Goal: Task Accomplishment & Management: Manage account settings

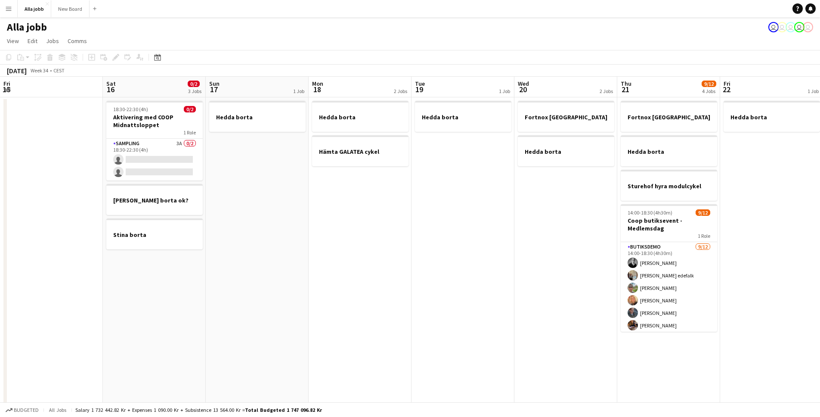
click at [315, 235] on app-calendar-viewport "Fri 15 Sat 16 0/2 3 Jobs Sun 17 1 Job Mon 18 2 Jobs Tue 19 1 Job Wed 20 2 Jobs …" at bounding box center [410, 347] width 820 height 540
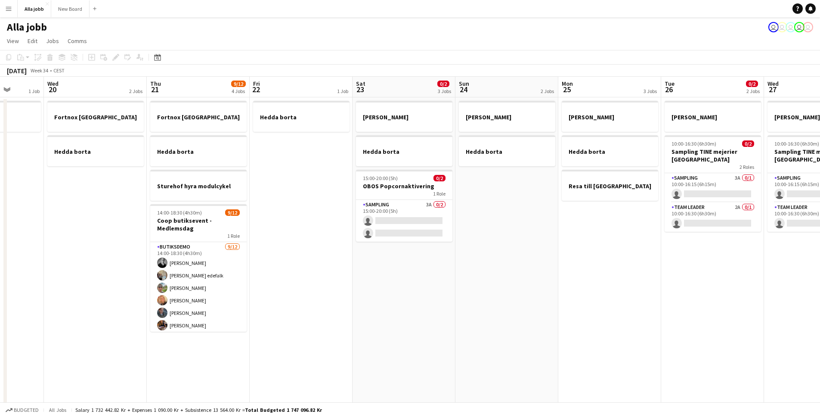
drag, startPoint x: 402, startPoint y: 238, endPoint x: 300, endPoint y: 235, distance: 101.6
click at [304, 235] on app-calendar-viewport "Sun 17 1 Job Mon 18 2 Jobs Tue 19 1 Job Wed 20 2 Jobs Thu 21 9/12 4 Jobs Fri 22…" at bounding box center [410, 347] width 820 height 540
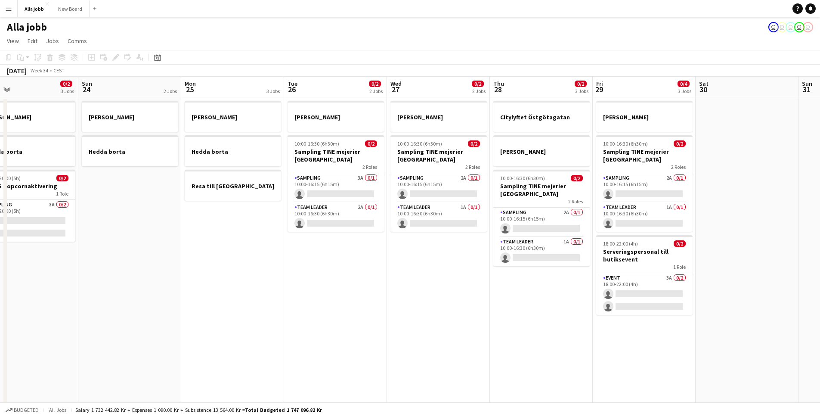
drag, startPoint x: 447, startPoint y: 262, endPoint x: 383, endPoint y: 259, distance: 63.8
click at [383, 259] on app-calendar-viewport "Wed 20 2 Jobs Thu 21 9/12 4 Jobs Fri 22 1 Job Sat 23 0/2 3 Jobs Sun 24 2 Jobs M…" at bounding box center [410, 347] width 820 height 540
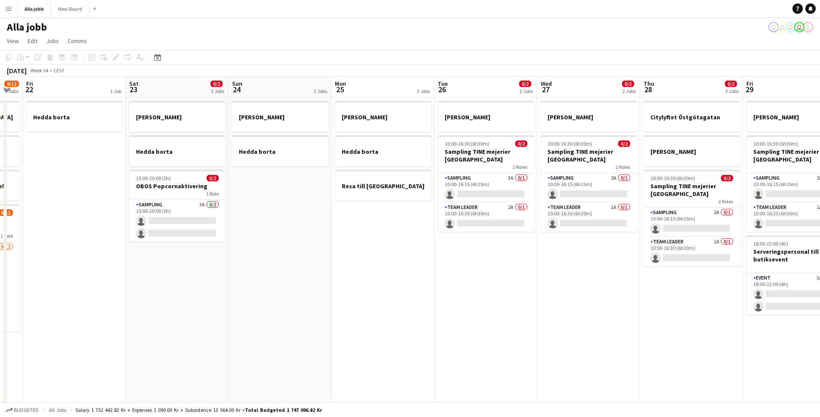
drag, startPoint x: 222, startPoint y: 257, endPoint x: 458, endPoint y: 265, distance: 236.4
click at [458, 265] on app-calendar-viewport "Wed 20 2 Jobs Thu 21 9/12 4 Jobs Fri 22 1 Job Sat 23 0/2 3 Jobs Sun 24 2 Jobs M…" at bounding box center [410, 347] width 820 height 540
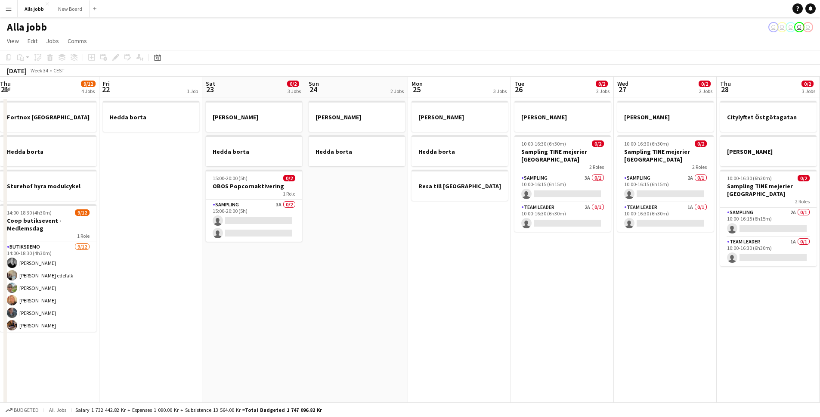
drag, startPoint x: 372, startPoint y: 275, endPoint x: 562, endPoint y: 264, distance: 190.5
click at [548, 265] on app-calendar-viewport "Tue 19 1 Job Wed 20 2 Jobs Thu 21 9/12 4 Jobs Fri 22 1 Job Sat 23 0/2 3 Jobs Su…" at bounding box center [410, 347] width 820 height 540
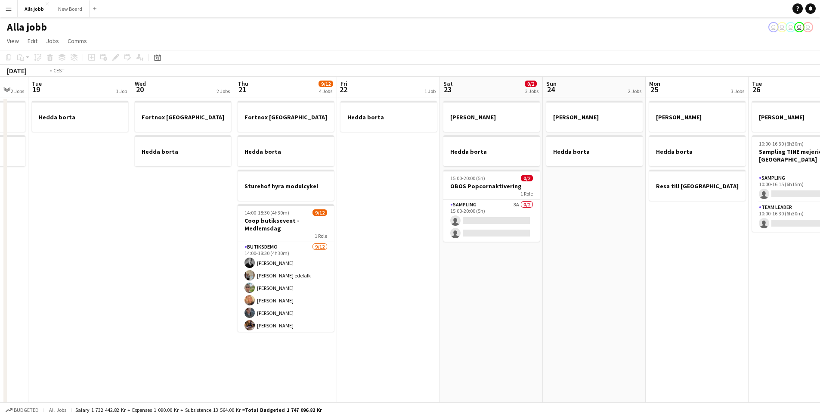
drag, startPoint x: 521, startPoint y: 294, endPoint x: 622, endPoint y: 281, distance: 102.4
click at [615, 282] on app-calendar-viewport "Sun 17 1 Job Mon 18 2 Jobs Tue 19 1 Job Wed 20 2 Jobs Thu 21 9/12 4 Jobs Fri 22…" at bounding box center [410, 347] width 820 height 540
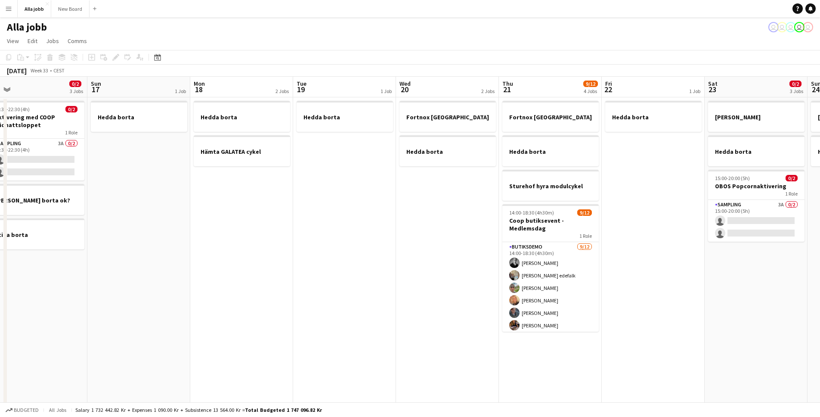
scroll to position [0, 174]
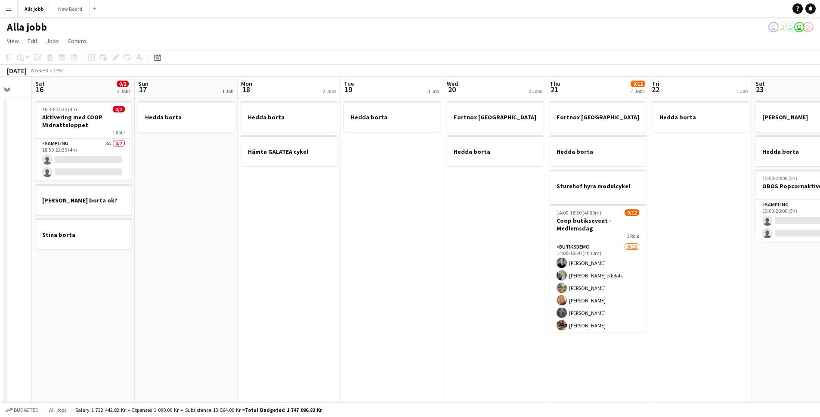
drag, startPoint x: 265, startPoint y: 273, endPoint x: 472, endPoint y: 279, distance: 207.1
click at [474, 280] on app-calendar-viewport "Thu 14 Fri 15 Sat 16 0/2 3 Jobs Sun 17 1 Job Mon 18 2 Jobs Tue 19 1 Job Wed 20 …" at bounding box center [410, 347] width 820 height 540
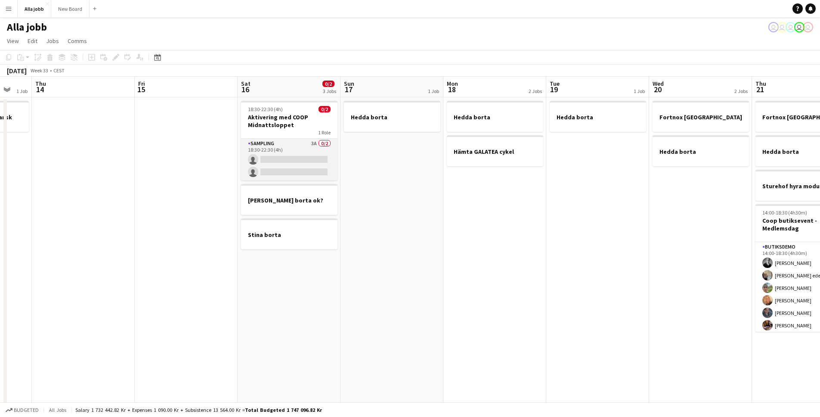
click at [290, 142] on app-card-role "Sampling 3A 0/2 18:30-22:30 (4h) single-neutral-actions single-neutral-actions" at bounding box center [289, 160] width 96 height 42
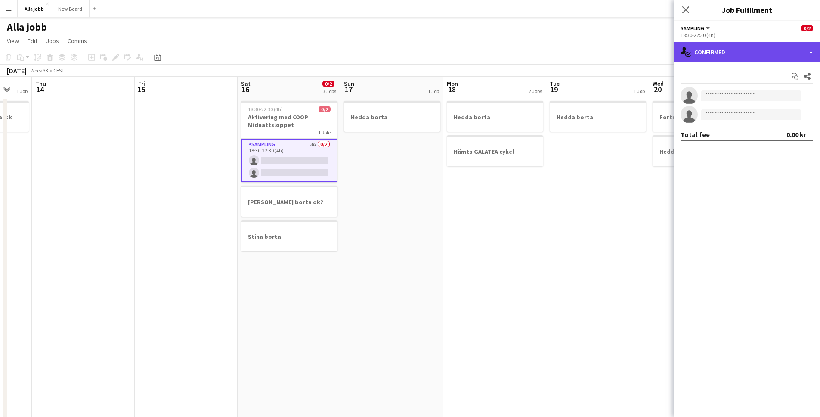
click at [750, 60] on div "single-neutral-actions-check-2 Confirmed" at bounding box center [746, 52] width 146 height 21
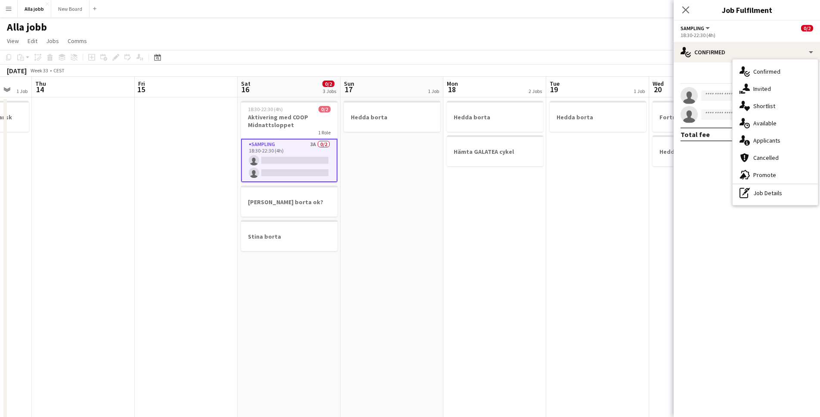
click at [770, 142] on div "single-neutral-actions-information Applicants" at bounding box center [774, 140] width 85 height 17
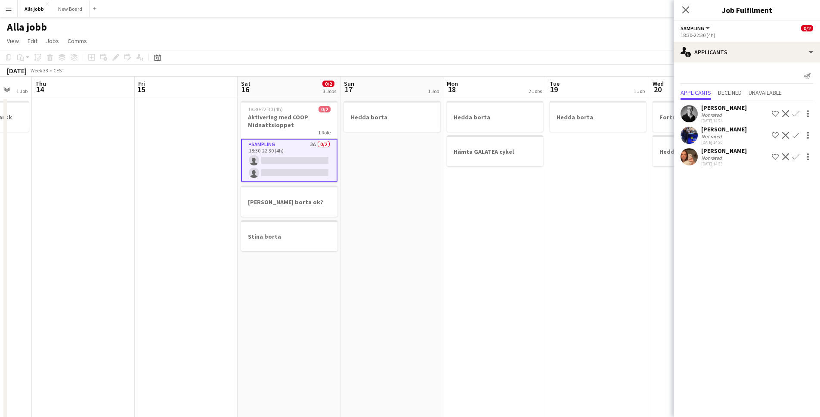
click at [797, 135] on app-icon "Confirm" at bounding box center [795, 135] width 7 height 7
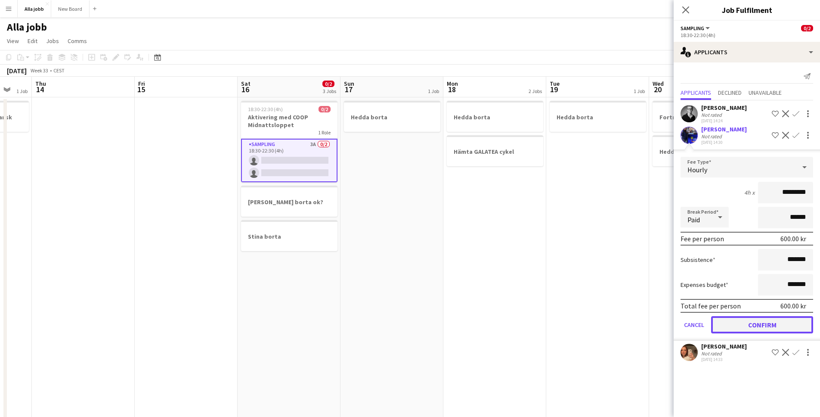
click at [767, 326] on button "Confirm" at bounding box center [762, 324] width 102 height 17
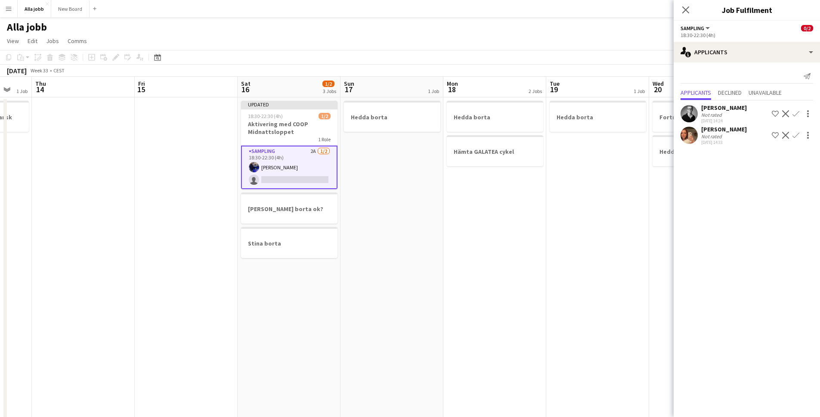
click at [797, 112] on app-icon "Confirm" at bounding box center [795, 113] width 7 height 7
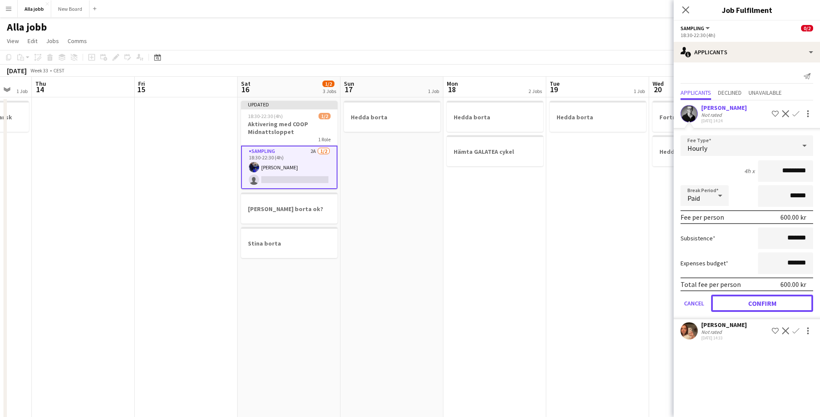
click at [748, 309] on button "Confirm" at bounding box center [762, 302] width 102 height 17
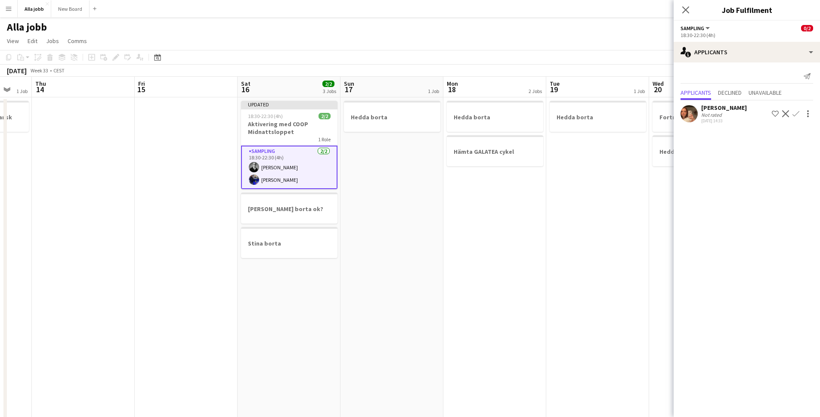
click at [447, 238] on app-date-cell "Hedda borta Hämta GALATEA cykel" at bounding box center [494, 357] width 103 height 520
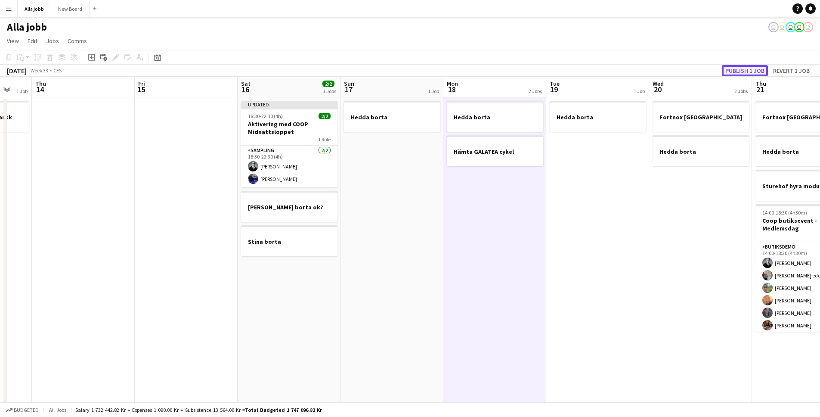
click at [741, 70] on button "Publish 1 job" at bounding box center [745, 70] width 46 height 11
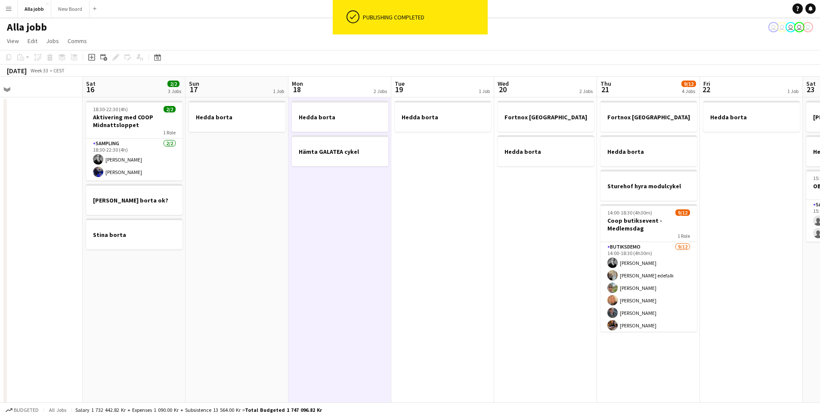
drag, startPoint x: 700, startPoint y: 231, endPoint x: 393, endPoint y: 232, distance: 306.4
click at [410, 233] on app-calendar-viewport "Tue 12 1 Job Wed 13 1 Job Thu 14 Fri 15 Sat 16 2/2 3 Jobs Sun 17 1 Job Mon 18 2…" at bounding box center [410, 347] width 820 height 540
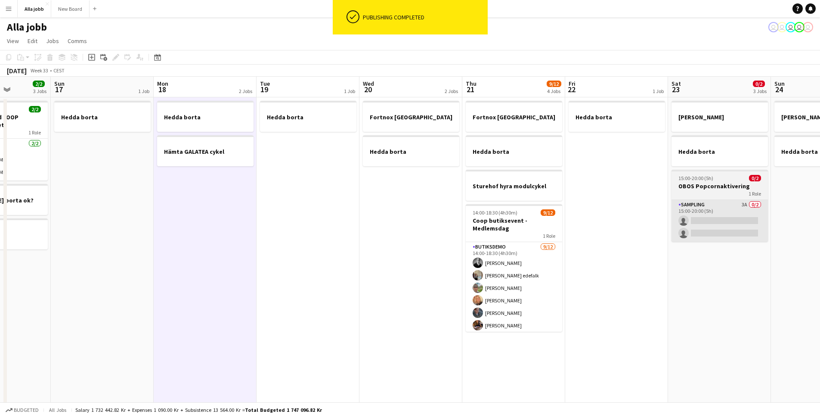
click at [730, 227] on app-card-role "Sampling 3A 0/2 15:00-20:00 (5h) single-neutral-actions single-neutral-actions" at bounding box center [719, 221] width 96 height 42
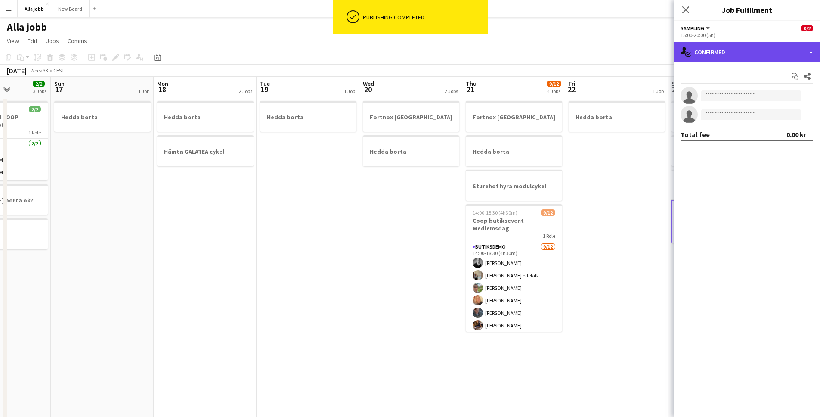
click at [752, 51] on div "single-neutral-actions-check-2 Confirmed" at bounding box center [746, 52] width 146 height 21
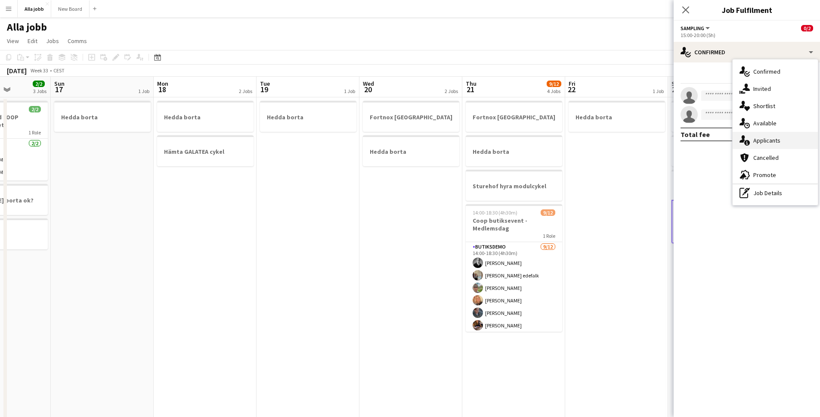
click at [772, 144] on div "single-neutral-actions-information Applicants" at bounding box center [774, 140] width 85 height 17
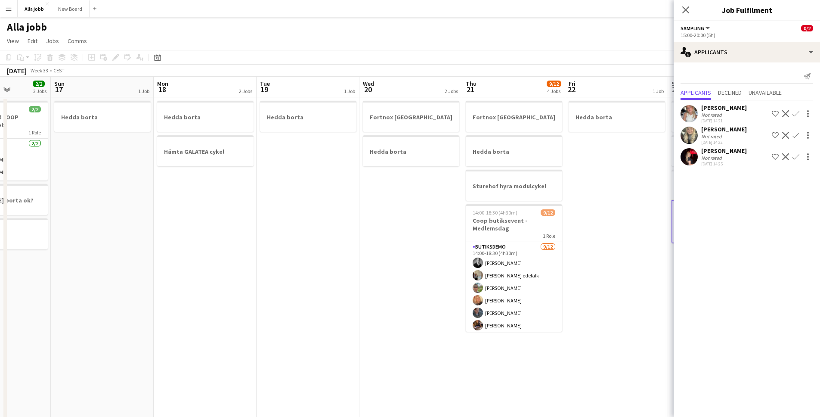
click at [691, 162] on app-user-avatar at bounding box center [688, 156] width 17 height 17
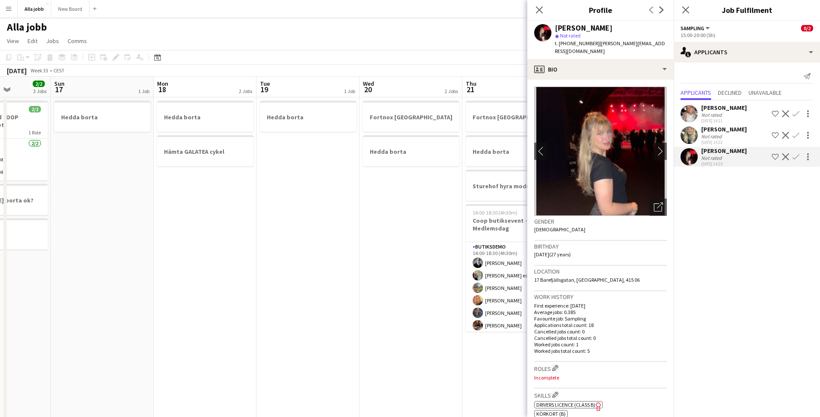
click at [411, 209] on app-date-cell "Fortnox [GEOGRAPHIC_DATA] Hedda borta" at bounding box center [410, 357] width 103 height 520
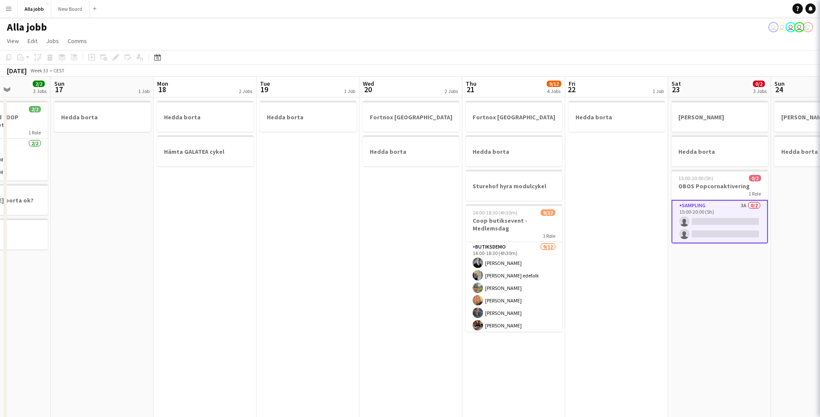
scroll to position [0, 257]
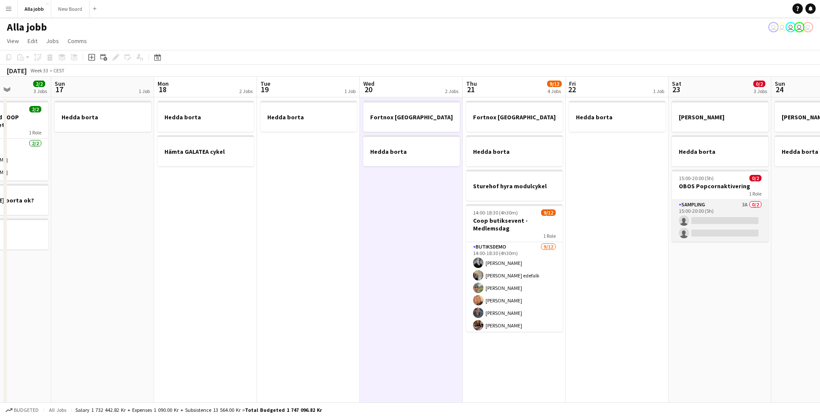
click at [686, 229] on app-card-role "Sampling 3A 0/2 15:00-20:00 (5h) single-neutral-actions single-neutral-actions" at bounding box center [720, 221] width 96 height 42
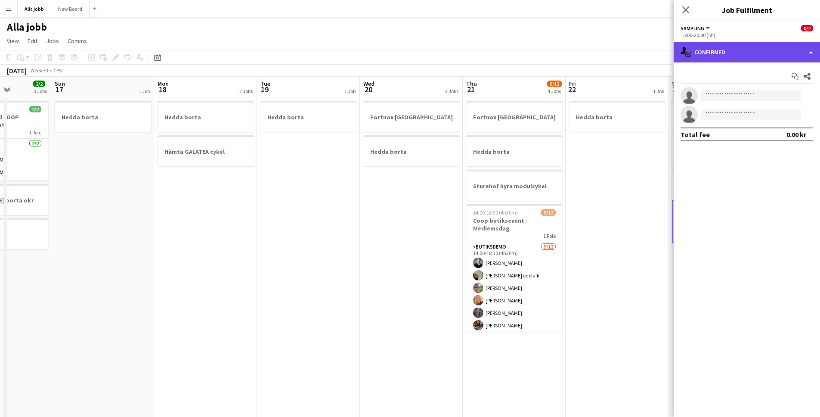
click at [717, 53] on div "single-neutral-actions-check-2 Confirmed" at bounding box center [746, 52] width 146 height 21
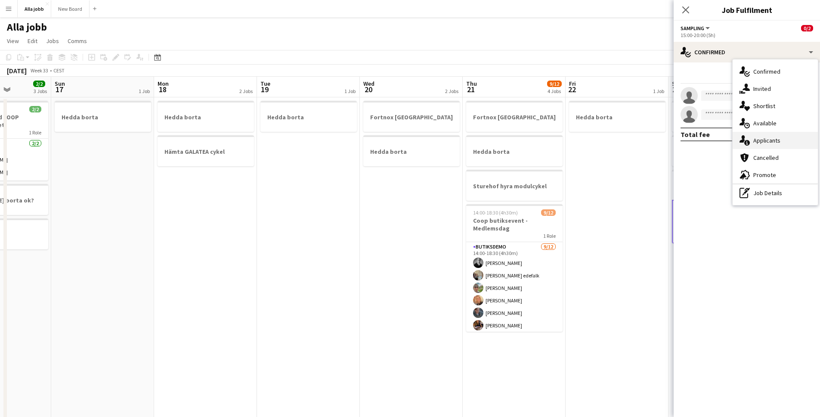
click at [764, 139] on div "single-neutral-actions-information Applicants" at bounding box center [774, 140] width 85 height 17
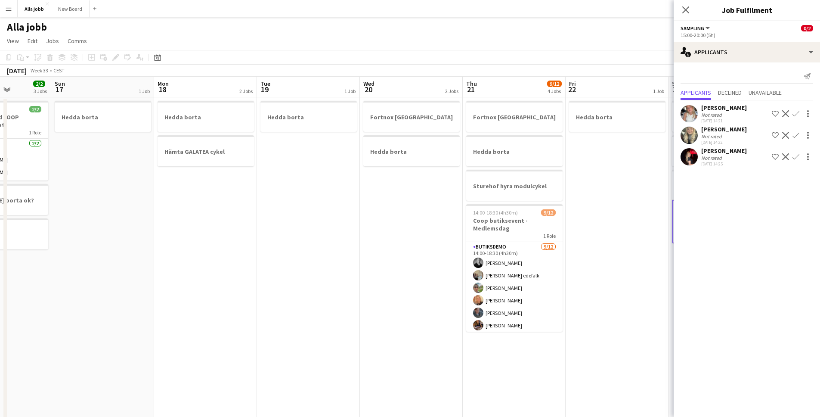
click at [694, 160] on app-user-avatar at bounding box center [688, 156] width 17 height 17
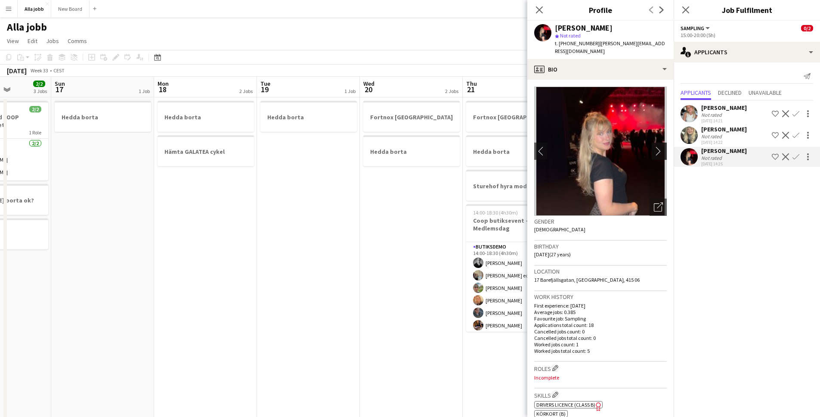
click at [654, 147] on app-icon "chevron-right" at bounding box center [660, 150] width 13 height 9
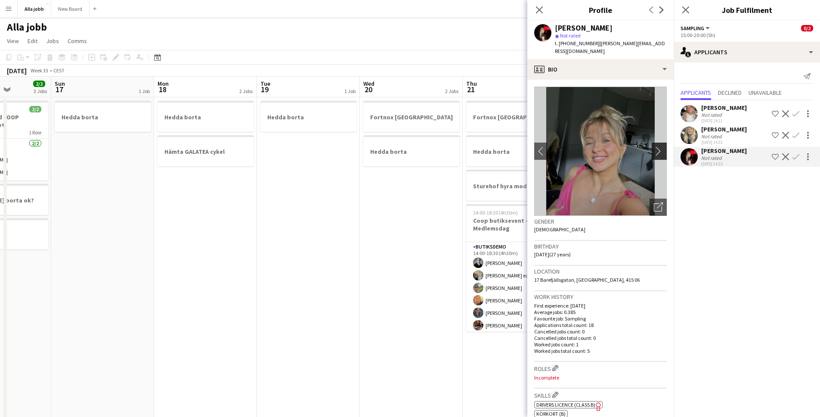
click at [657, 150] on app-icon "chevron-right" at bounding box center [660, 150] width 13 height 9
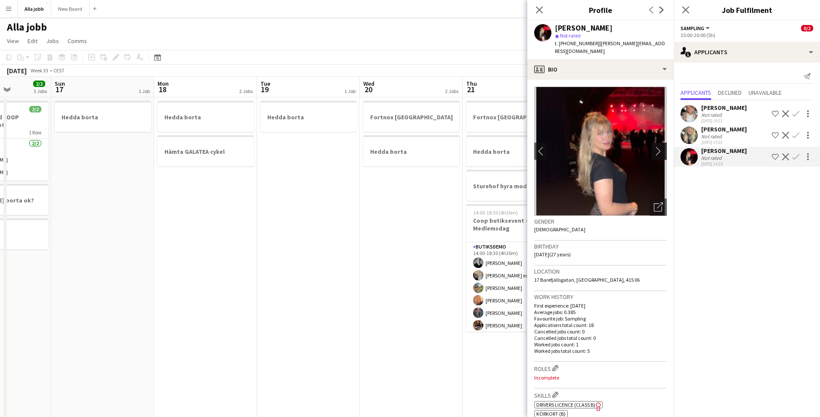
click at [657, 150] on app-icon "chevron-right" at bounding box center [660, 150] width 13 height 9
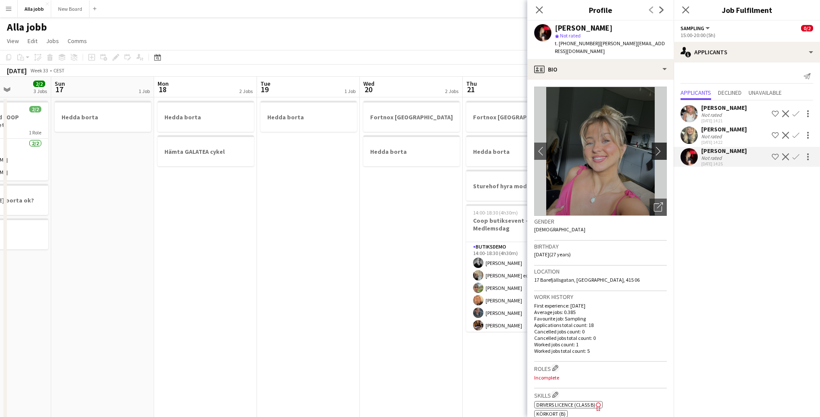
click at [654, 150] on app-icon "chevron-right" at bounding box center [660, 150] width 13 height 9
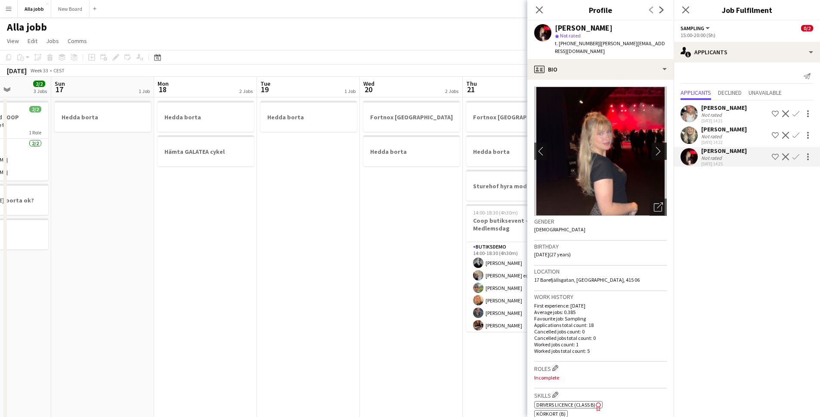
click at [654, 150] on app-icon "chevron-right" at bounding box center [660, 150] width 13 height 9
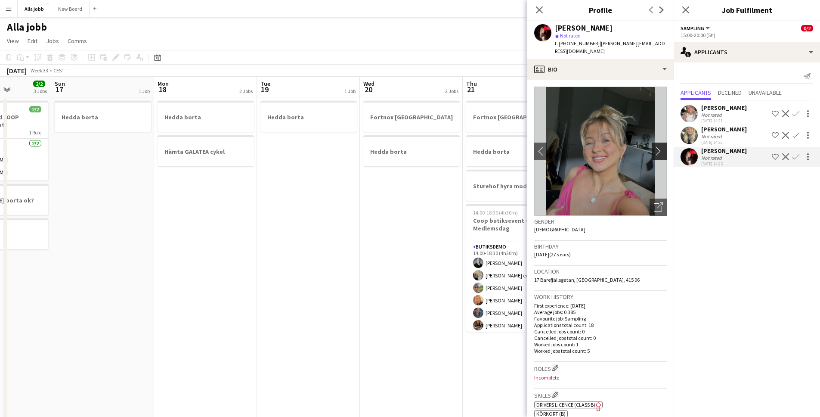
click at [654, 151] on app-icon "chevron-right" at bounding box center [660, 150] width 13 height 9
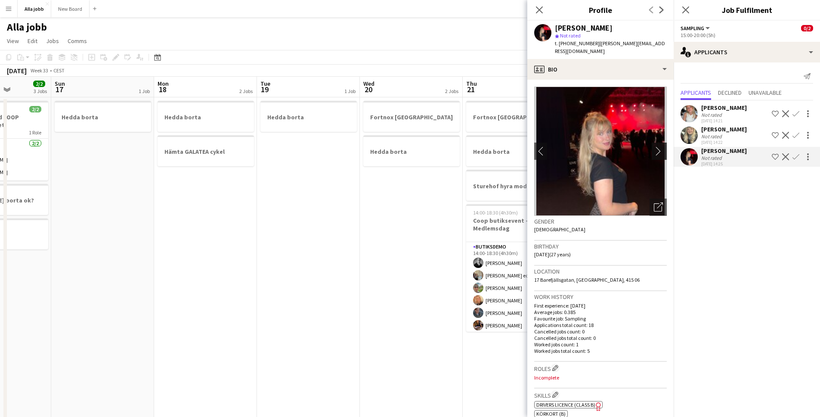
click at [654, 150] on app-icon "chevron-right" at bounding box center [660, 150] width 13 height 9
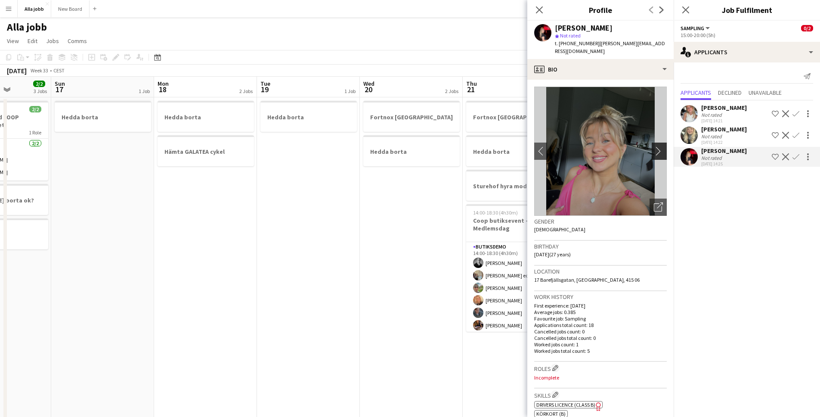
click at [654, 150] on app-icon "chevron-right" at bounding box center [660, 150] width 13 height 9
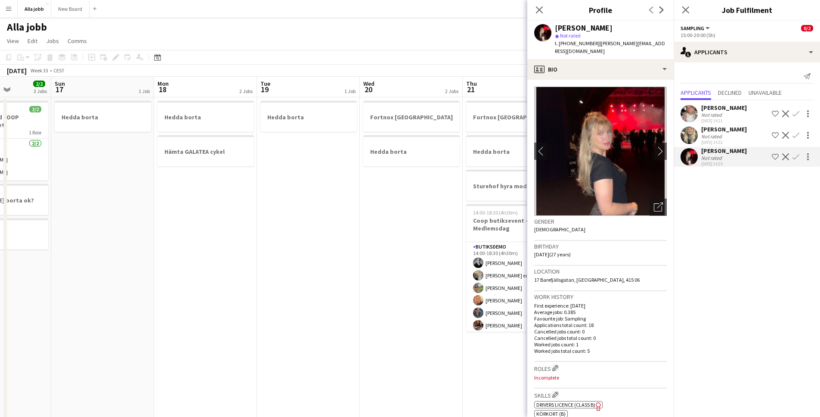
click at [692, 137] on app-user-avatar at bounding box center [688, 135] width 17 height 17
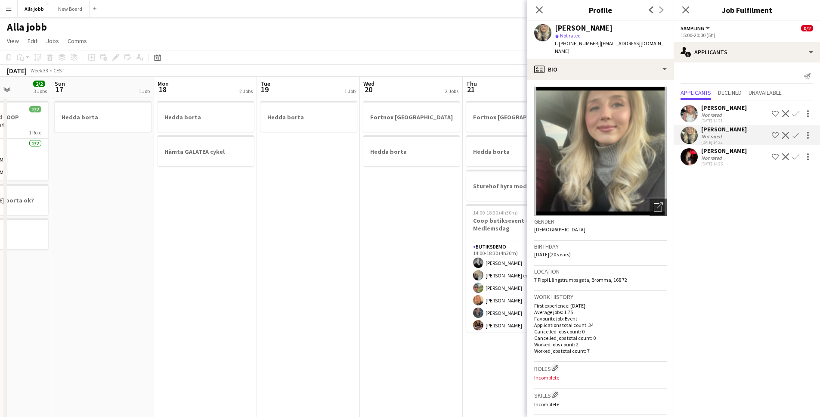
click at [691, 115] on app-user-avatar at bounding box center [688, 113] width 17 height 17
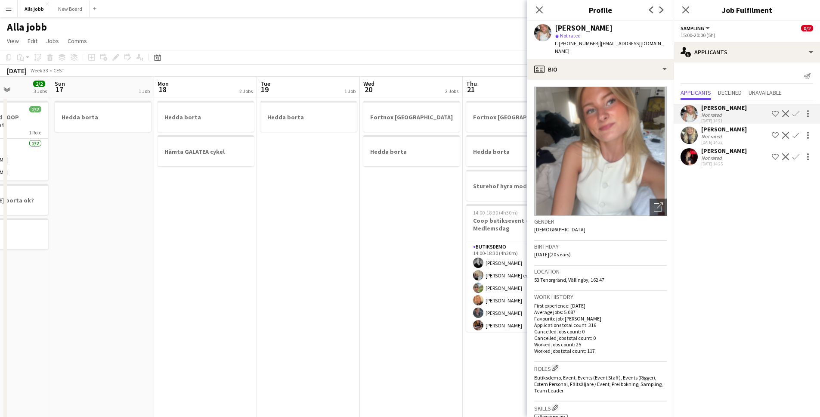
click at [792, 116] on app-icon "Confirm" at bounding box center [795, 113] width 7 height 7
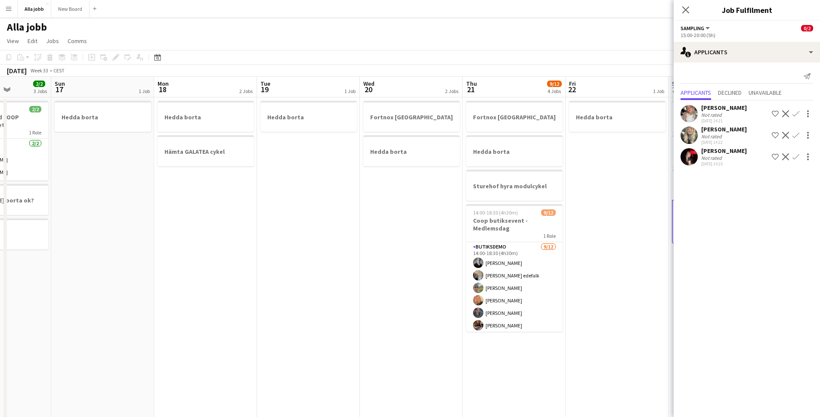
click at [798, 114] on app-icon "Confirm" at bounding box center [795, 113] width 7 height 7
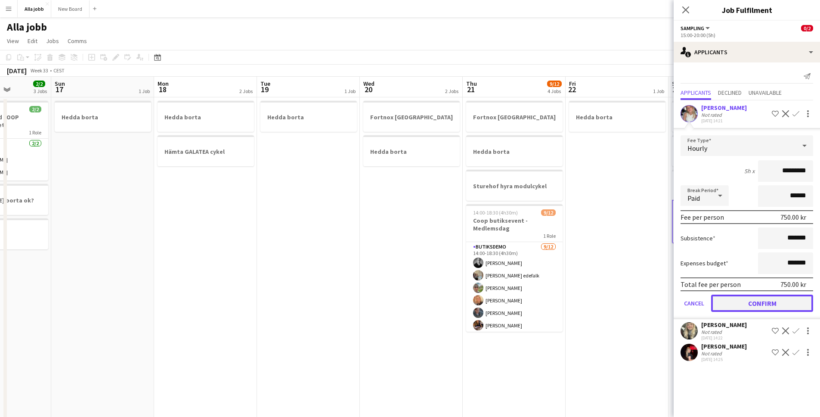
click at [777, 301] on button "Confirm" at bounding box center [762, 302] width 102 height 17
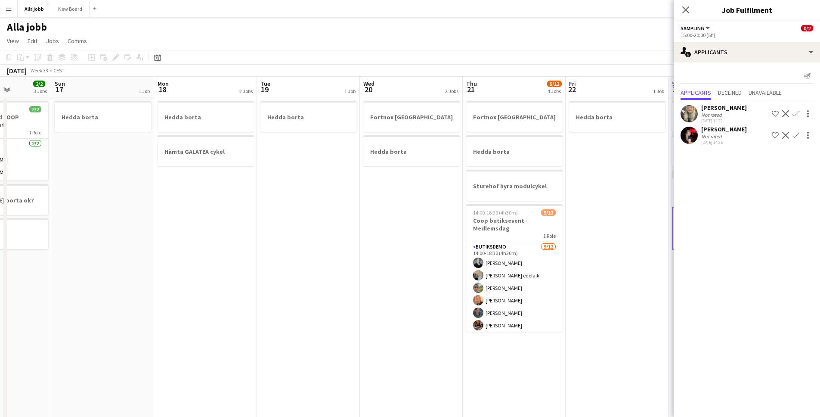
click at [644, 216] on app-date-cell "Hedda borta" at bounding box center [616, 357] width 103 height 520
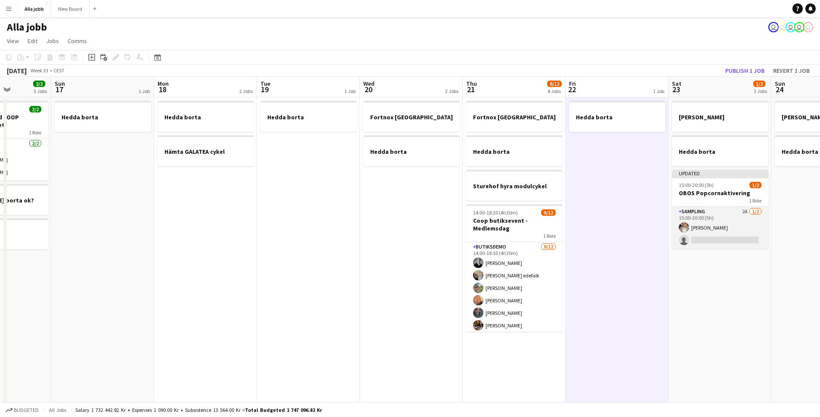
click at [734, 230] on app-card-role "Sampling 2A [DATE] 15:00-20:00 (5h) [PERSON_NAME] single-neutral-actions" at bounding box center [720, 228] width 96 height 42
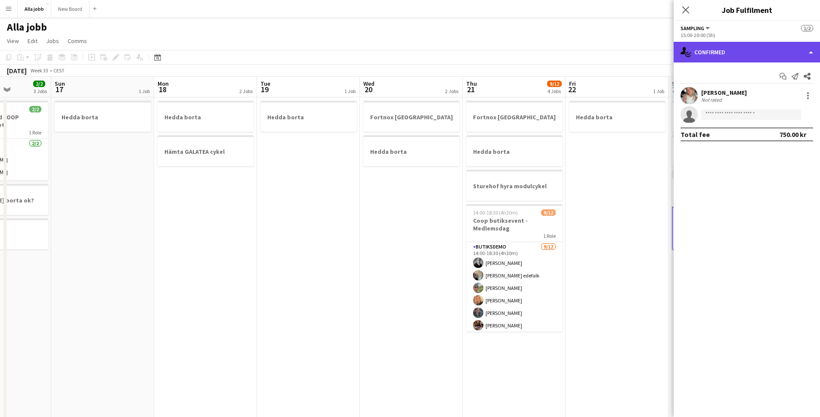
click at [724, 49] on div "single-neutral-actions-check-2 Confirmed" at bounding box center [746, 52] width 146 height 21
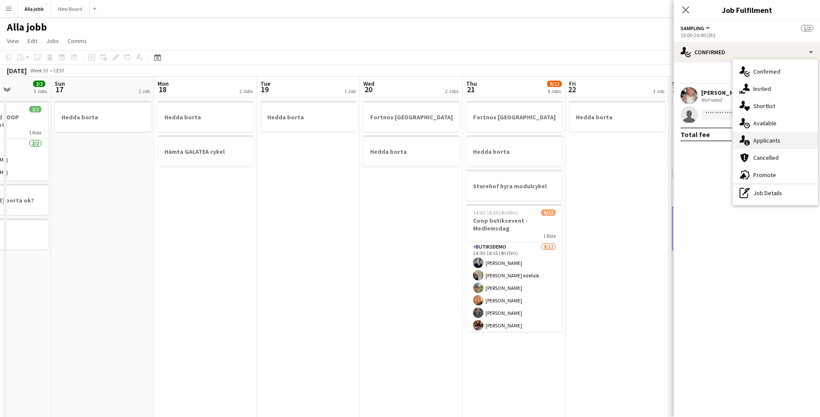
click at [773, 141] on div "single-neutral-actions-information Applicants" at bounding box center [774, 140] width 85 height 17
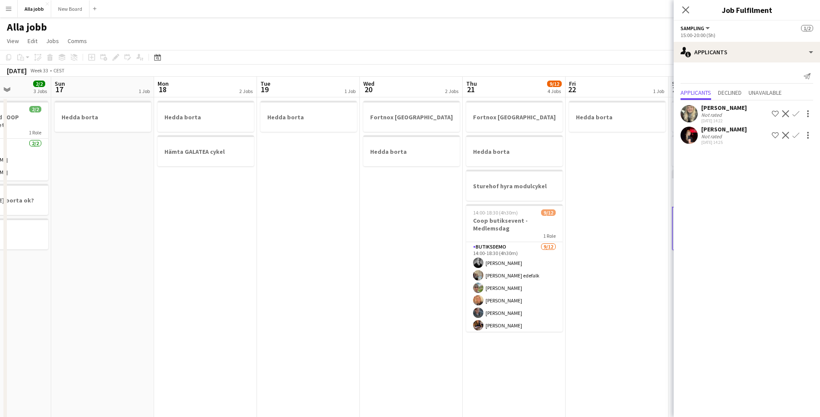
click at [693, 116] on app-user-avatar at bounding box center [688, 113] width 17 height 17
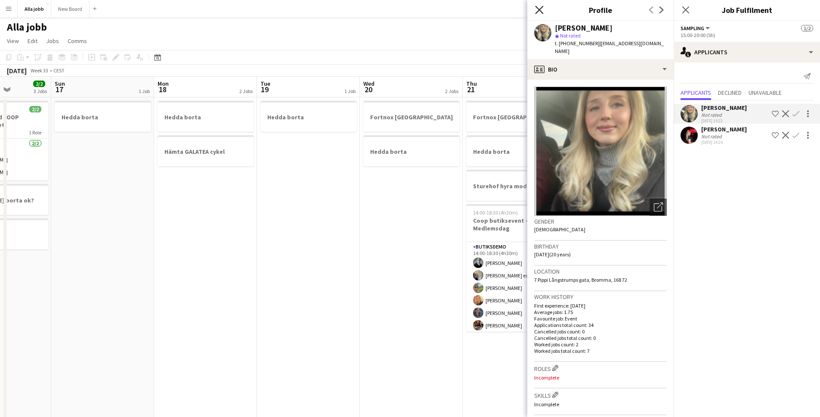
click at [537, 7] on icon "Close pop-in" at bounding box center [539, 10] width 8 height 8
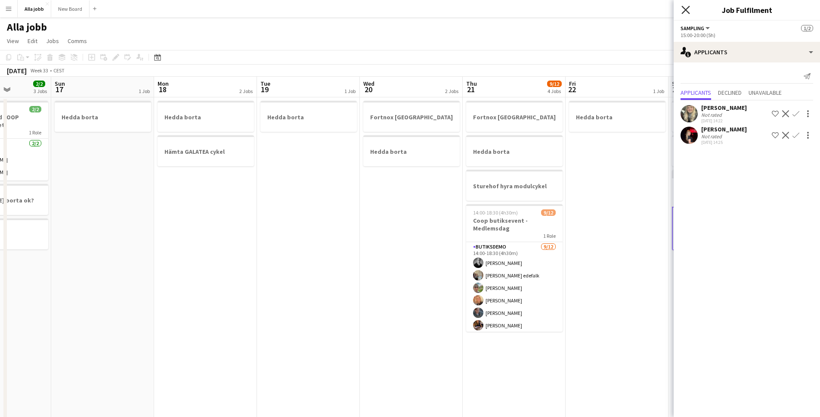
click at [688, 7] on icon at bounding box center [685, 10] width 8 height 8
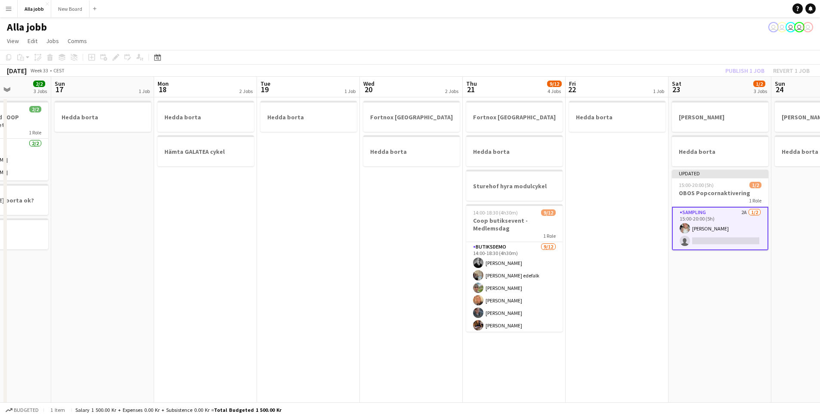
click at [622, 222] on app-date-cell "Hedda borta" at bounding box center [616, 357] width 103 height 520
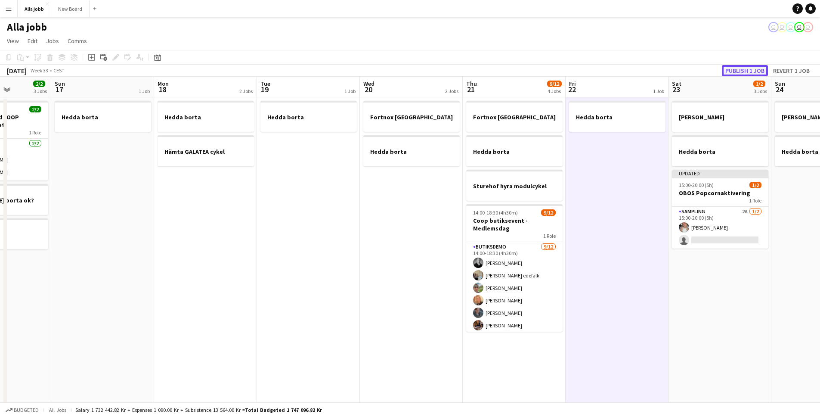
click at [749, 72] on button "Publish 1 job" at bounding box center [745, 70] width 46 height 11
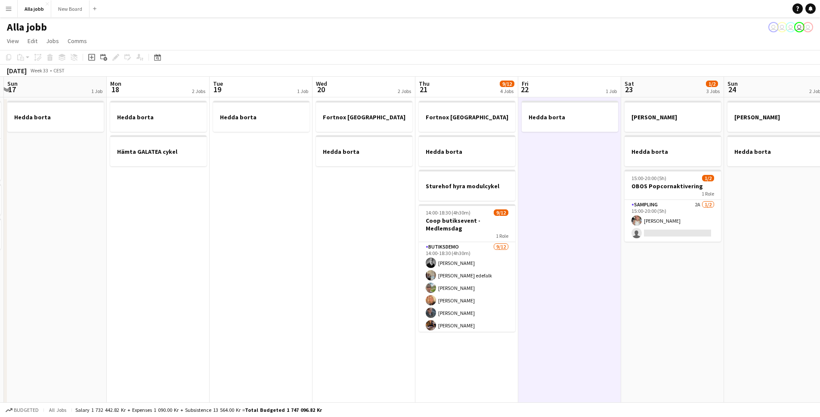
drag, startPoint x: 579, startPoint y: 219, endPoint x: 508, endPoint y: 216, distance: 70.6
click at [520, 215] on app-calendar-viewport "Thu 14 Fri 15 Sat 16 2/2 3 Jobs Sun 17 1 Job Mon 18 2 Jobs Tue 19 1 Job Wed 20 …" at bounding box center [410, 347] width 820 height 540
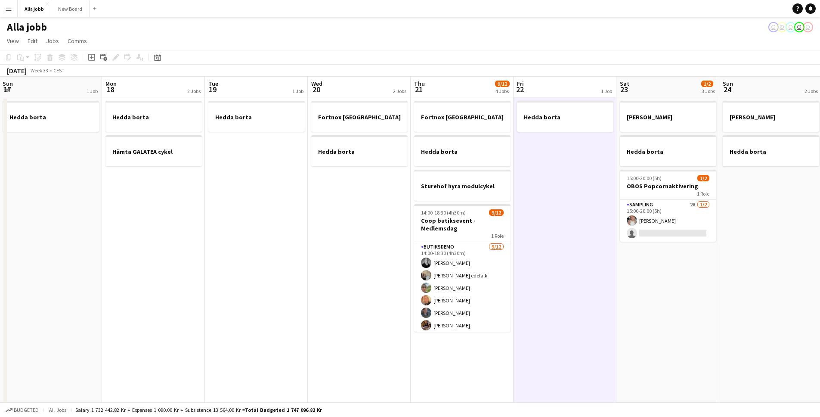
drag, startPoint x: 130, startPoint y: 293, endPoint x: 529, endPoint y: 333, distance: 401.8
click at [477, 334] on app-calendar-viewport "Fri 15 Sat 16 2/2 3 Jobs Sun 17 1 Job Mon 18 2 Jobs Tue 19 1 Job Wed 20 2 Jobs …" at bounding box center [410, 347] width 820 height 540
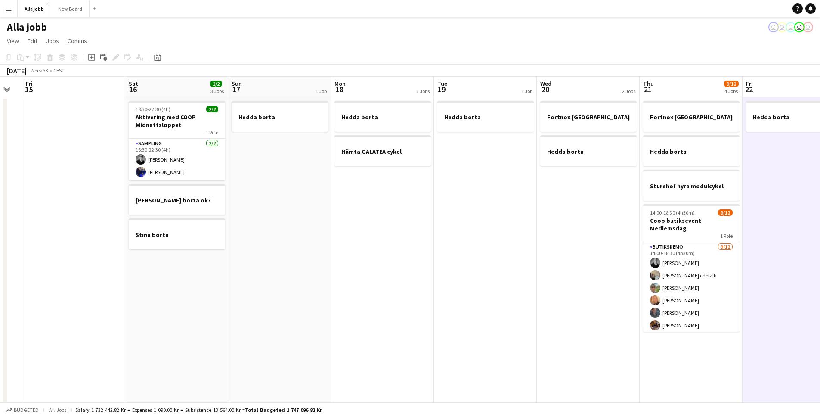
drag, startPoint x: 554, startPoint y: 310, endPoint x: 359, endPoint y: 309, distance: 194.9
click at [359, 309] on app-calendar-viewport "Tue 12 1 Job Wed 13 1 Job Thu 14 Fri 15 Sat 16 2/2 3 Jobs Sun 17 1 Job Mon 18 2…" at bounding box center [410, 347] width 820 height 540
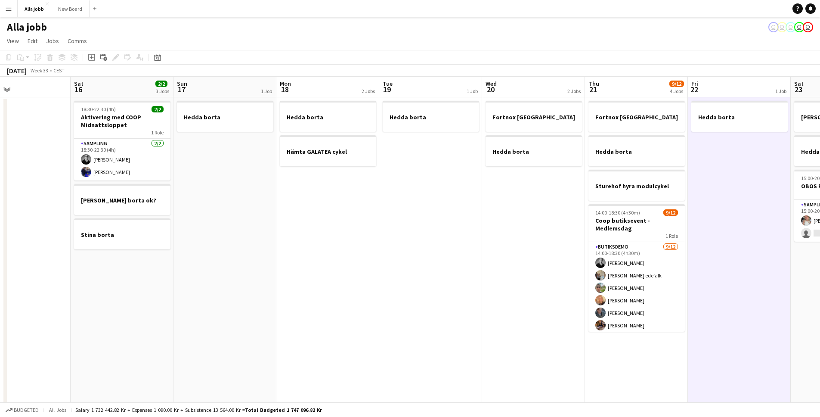
drag, startPoint x: 287, startPoint y: 193, endPoint x: 456, endPoint y: 220, distance: 170.4
click at [494, 210] on app-calendar-viewport "Wed 13 1 Job Thu 14 Fri 15 Sat 16 2/2 3 Jobs Sun 17 1 Job Mon 18 2 Jobs Tue 19 …" at bounding box center [410, 347] width 820 height 540
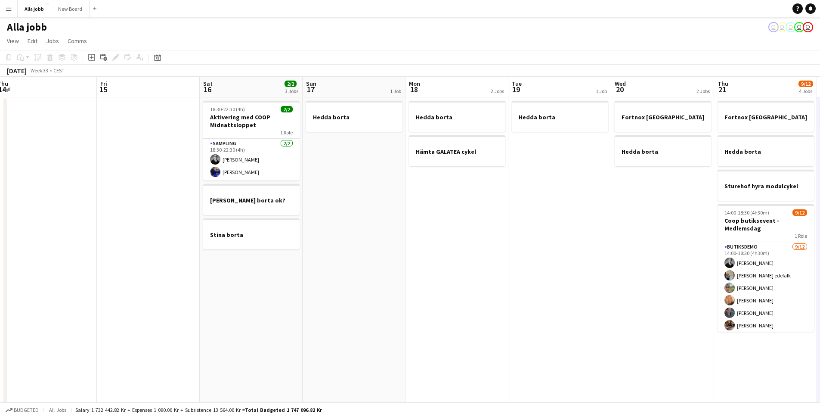
scroll to position [0, 233]
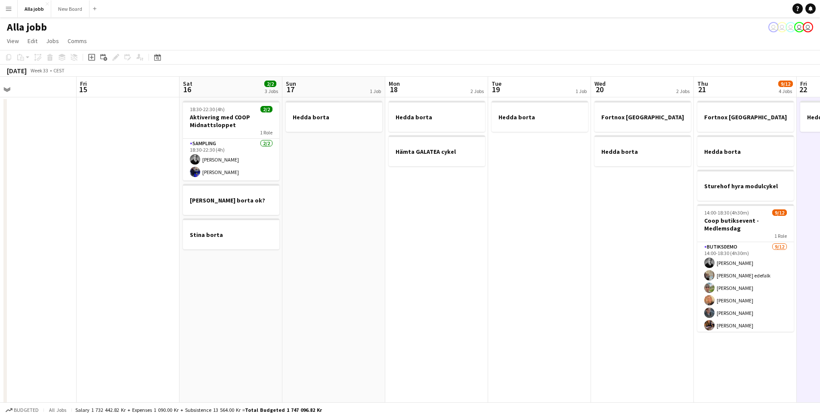
drag, startPoint x: 396, startPoint y: 229, endPoint x: 570, endPoint y: 229, distance: 173.8
click at [568, 229] on app-calendar-viewport "Tue 12 1 Job Wed 13 1 Job Thu 14 Fri 15 Sat 16 2/2 3 Jobs Sun 17 1 Job Mon 18 2…" at bounding box center [410, 347] width 820 height 540
